Goal: Task Accomplishment & Management: Use online tool/utility

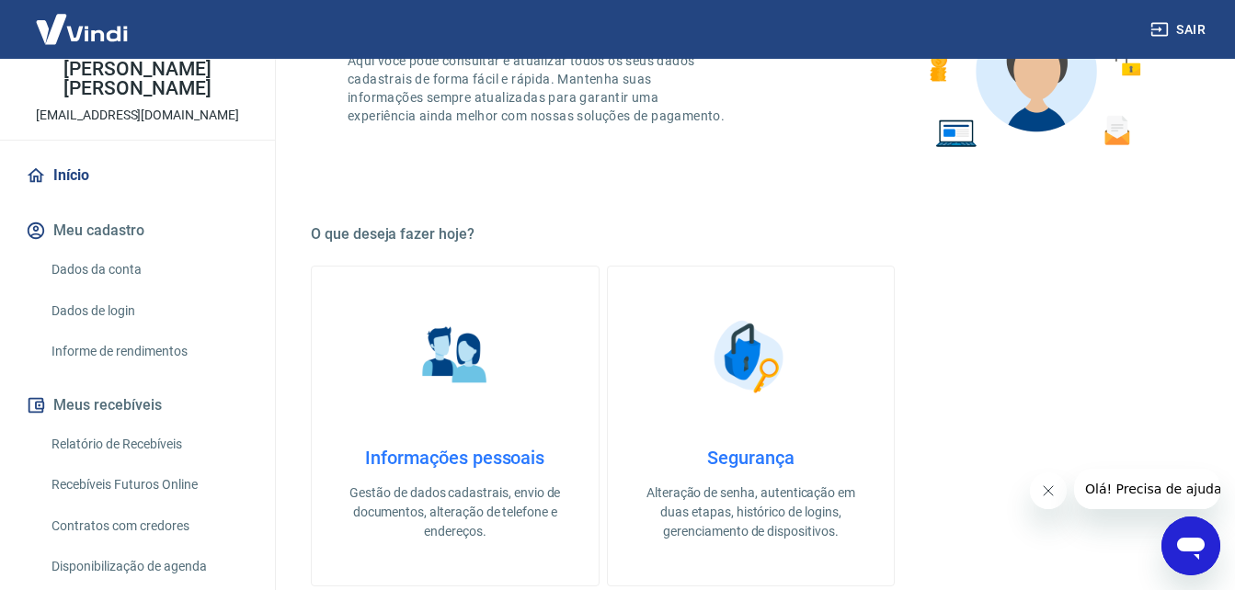
scroll to position [184, 0]
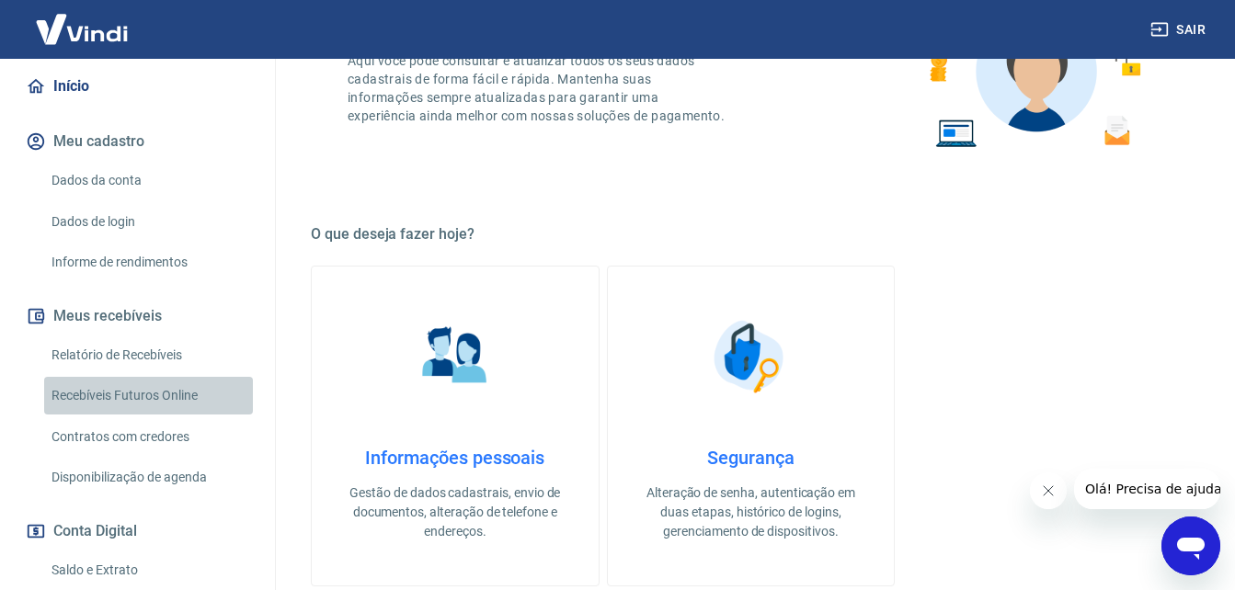
click at [206, 397] on link "Recebíveis Futuros Online" at bounding box center [148, 396] width 209 height 38
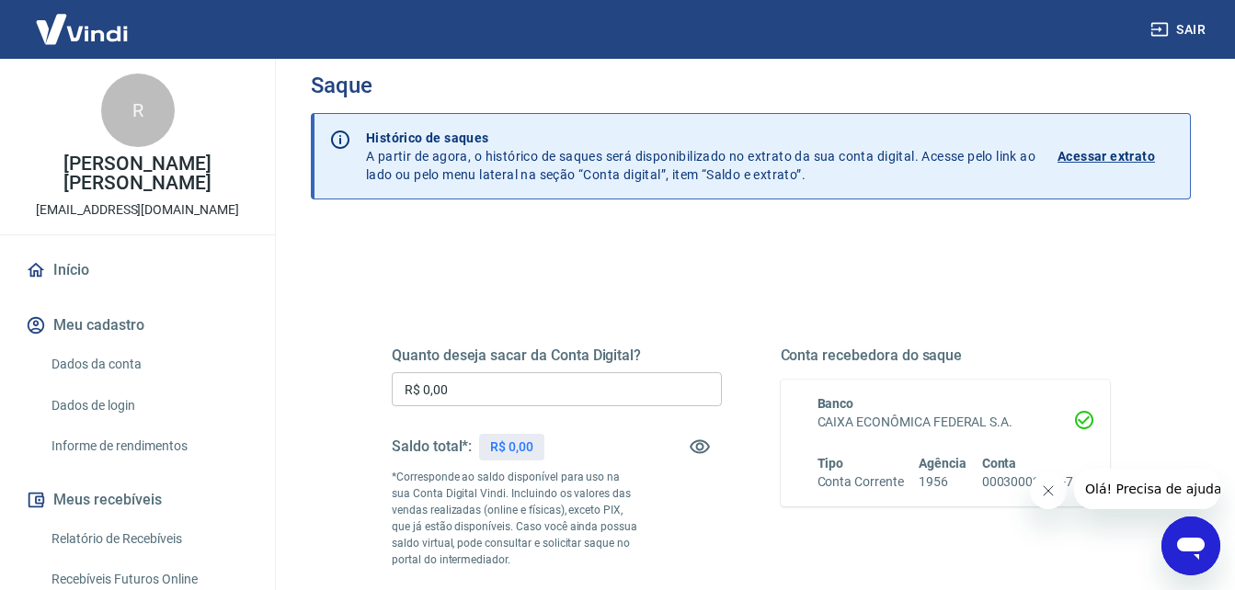
scroll to position [92, 0]
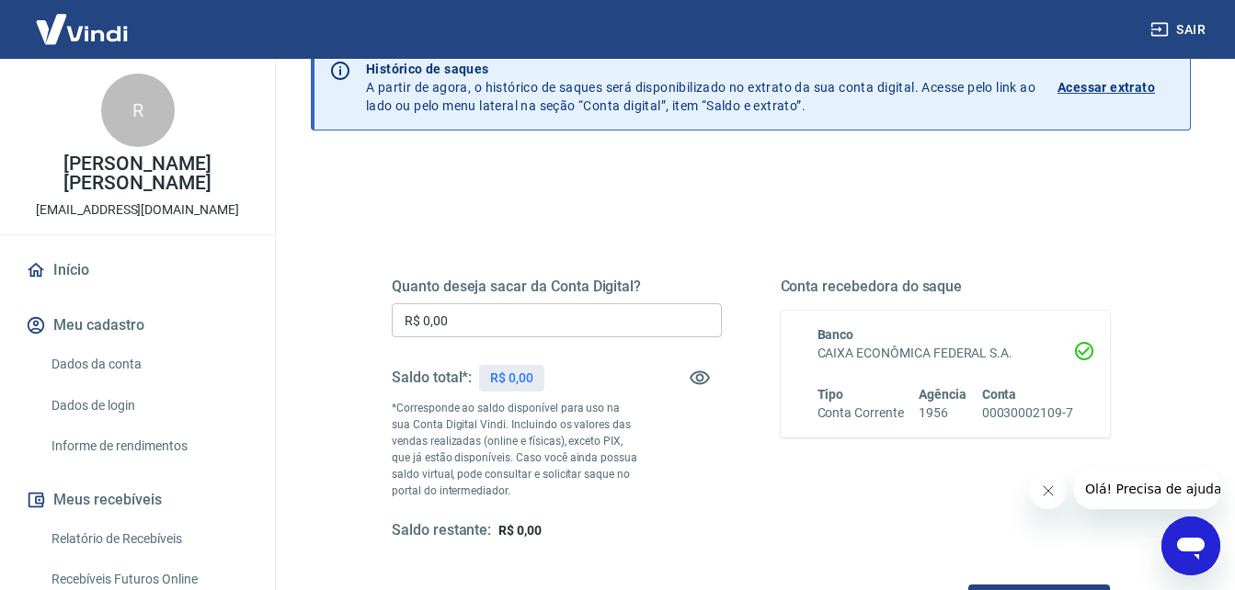
click at [1047, 489] on icon "Fechar mensagem da empresa" at bounding box center [1047, 491] width 15 height 15
